Goal: Task Accomplishment & Management: Use online tool/utility

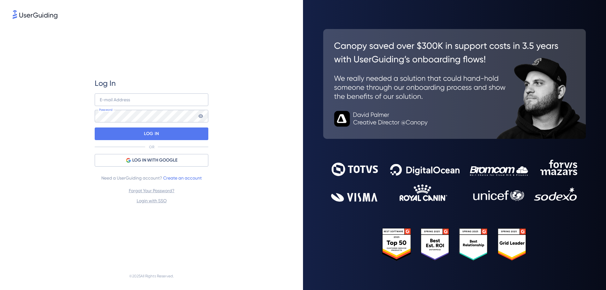
click at [149, 104] on input "email" at bounding box center [152, 99] width 114 height 13
type input "live@clasquin.com"
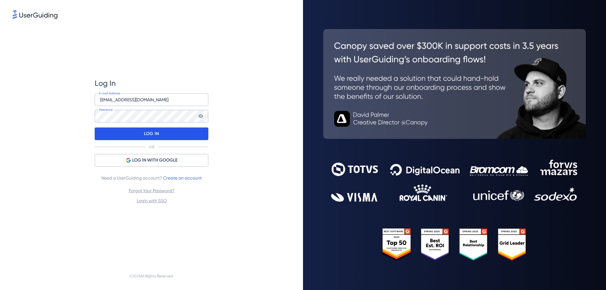
click at [139, 137] on div "LOG IN" at bounding box center [152, 134] width 114 height 13
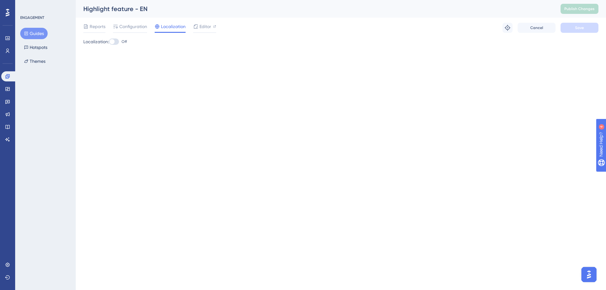
click at [567, 0] on html "Performance Users Engagement Widgets Feedback Product Updates Knowledge Base AI…" at bounding box center [303, 0] width 606 height 0
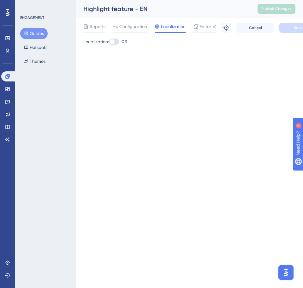
click at [9, 169] on div "Performance Users Engagement Widgets Feedback Product Updates Knowledge Base AI…" at bounding box center [7, 144] width 15 height 288
click at [10, 69] on div "Engagement Widgets Feedback Product Updates Knowledge Base AI Assistant" at bounding box center [7, 100] width 13 height 89
click at [8, 74] on icon at bounding box center [7, 76] width 4 height 4
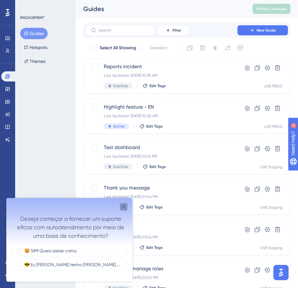
click at [124, 208] on icon "Close survey" at bounding box center [123, 206] width 5 height 5
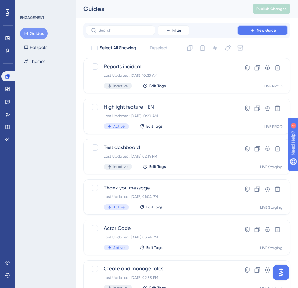
click at [266, 27] on button "New Guide" at bounding box center [263, 30] width 50 height 10
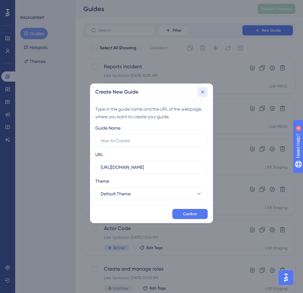
click at [200, 91] on icon at bounding box center [202, 92] width 6 height 6
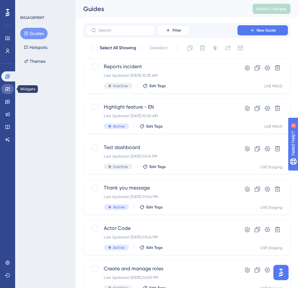
click at [9, 92] on link at bounding box center [7, 89] width 13 height 10
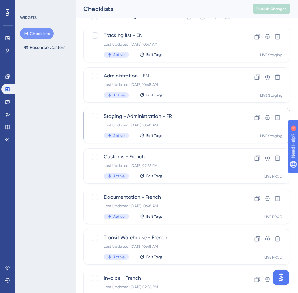
scroll to position [32, 0]
click at [5, 89] on icon at bounding box center [7, 88] width 5 height 5
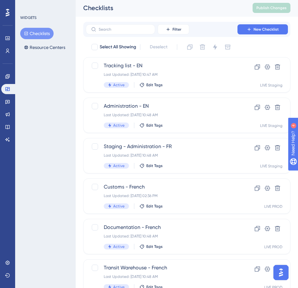
scroll to position [0, 0]
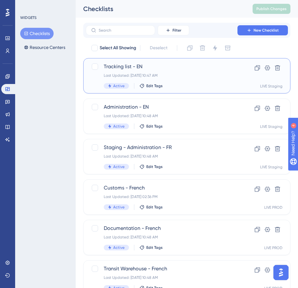
click at [146, 70] on div "Tracking list - EN Last Updated: Feb 12 2025, 10:47 AM Active Edit Tags" at bounding box center [162, 76] width 116 height 26
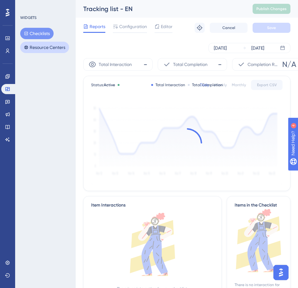
click at [39, 50] on button "Resource Centers" at bounding box center [44, 47] width 49 height 11
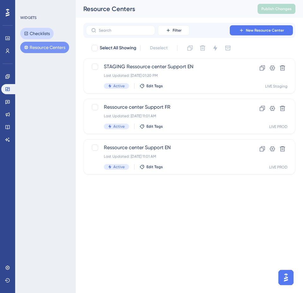
click at [35, 38] on button "Checklists" at bounding box center [36, 33] width 33 height 11
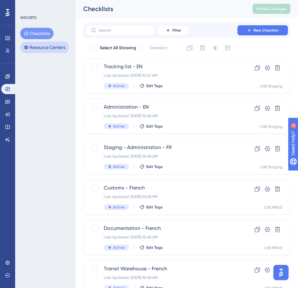
click at [39, 53] on button "Resource Centers" at bounding box center [44, 47] width 49 height 11
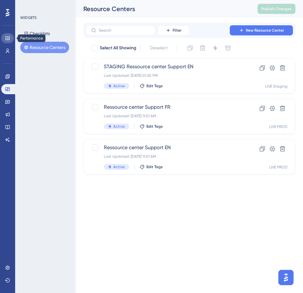
click at [9, 42] on link at bounding box center [7, 38] width 13 height 10
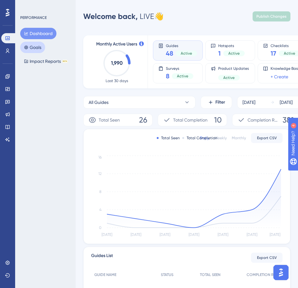
click at [41, 51] on button "Goals" at bounding box center [32, 47] width 25 height 11
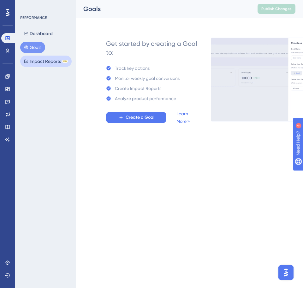
click at [44, 61] on button "Impact Reports BETA" at bounding box center [45, 61] width 51 height 11
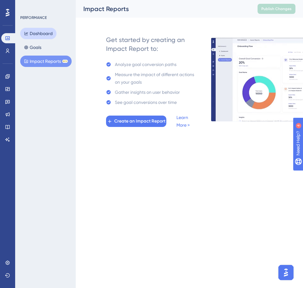
click at [52, 36] on button "Dashboard" at bounding box center [38, 33] width 36 height 11
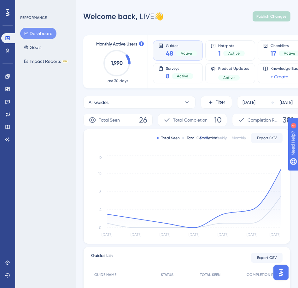
click at [13, 57] on div "Engagement Widgets Feedback Product Updates Knowledge Base AI Assistant" at bounding box center [7, 100] width 13 height 89
click at [8, 53] on icon at bounding box center [7, 50] width 5 height 5
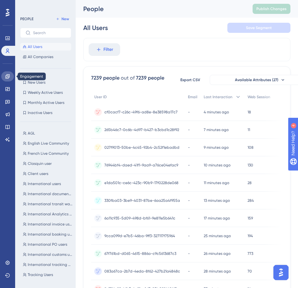
click at [9, 78] on icon at bounding box center [7, 76] width 5 height 5
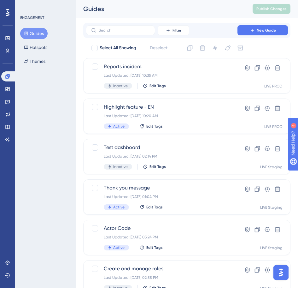
click at [53, 46] on div "Guides Hotspots Themes" at bounding box center [45, 47] width 51 height 39
click at [43, 47] on button "Hotspots" at bounding box center [35, 47] width 31 height 11
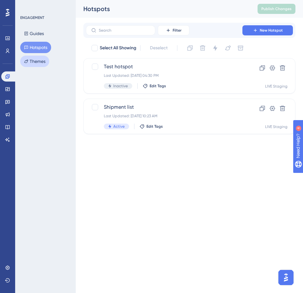
click at [39, 62] on button "Themes" at bounding box center [34, 61] width 29 height 11
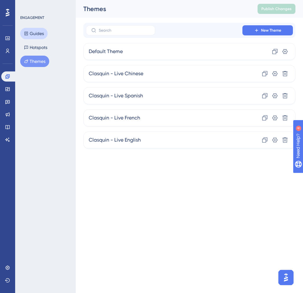
click at [35, 32] on button "Guides" at bounding box center [33, 33] width 27 height 11
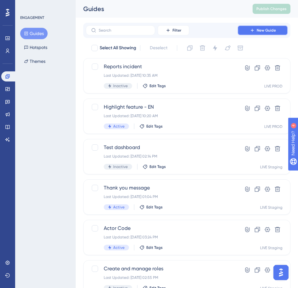
click at [277, 27] on button "New Guide" at bounding box center [263, 30] width 50 height 10
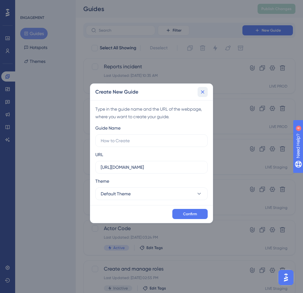
click at [205, 94] on button at bounding box center [203, 92] width 10 height 10
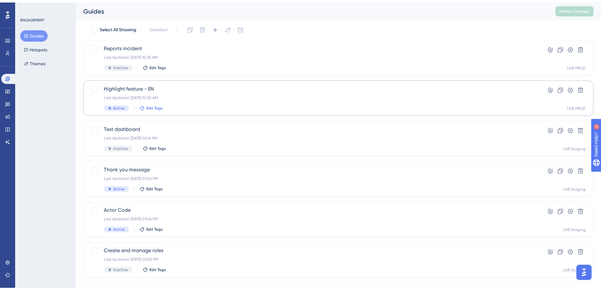
scroll to position [32, 0]
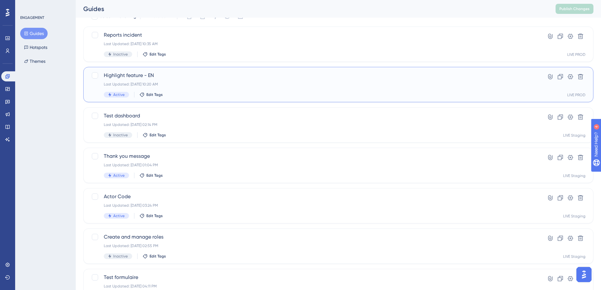
click at [168, 78] on span "Highlight feature - EN" at bounding box center [313, 76] width 419 height 8
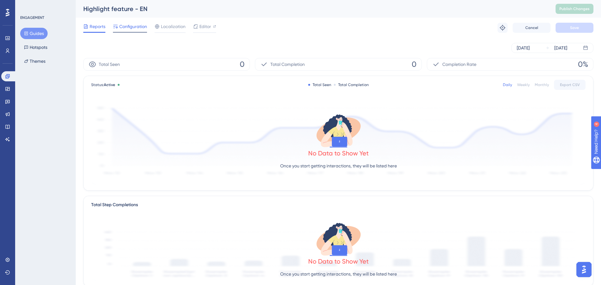
click at [128, 27] on span "Configuration" at bounding box center [133, 27] width 28 height 8
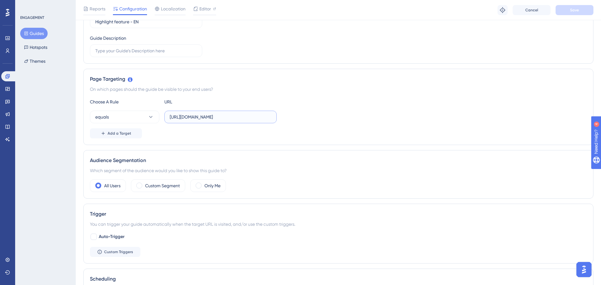
scroll to position [0, 6]
drag, startPoint x: 258, startPoint y: 117, endPoint x: 293, endPoint y: 117, distance: 34.7
click at [293, 117] on div "equals https://www.live-supplychain.com/admin/highlights" at bounding box center [338, 117] width 497 height 13
click at [263, 136] on div "Add a Target" at bounding box center [338, 133] width 497 height 10
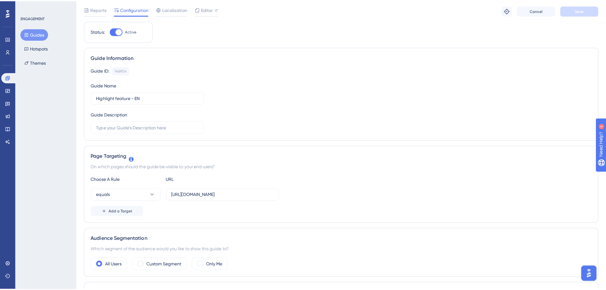
scroll to position [0, 0]
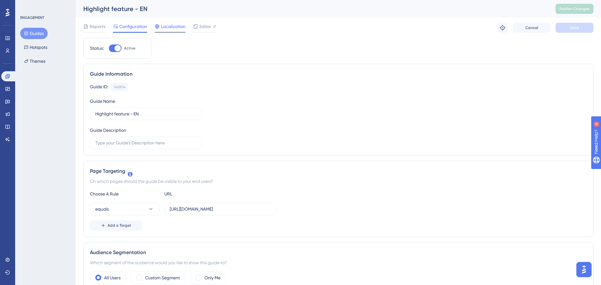
click at [172, 29] on span "Localization" at bounding box center [173, 27] width 25 height 8
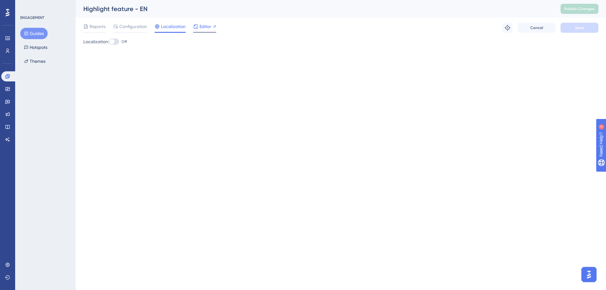
click at [198, 28] on div "Editor" at bounding box center [204, 27] width 23 height 8
